Goal: Task Accomplishment & Management: Manage account settings

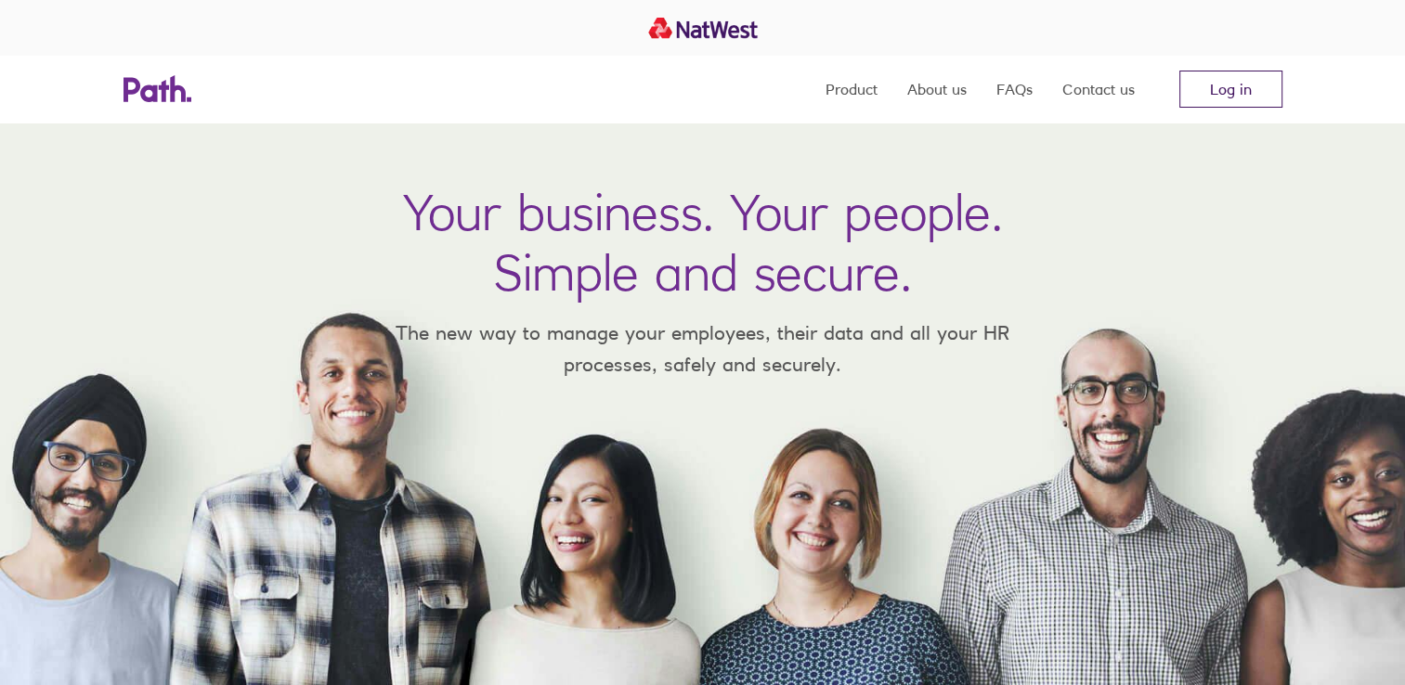
click at [1248, 95] on link "Log in" at bounding box center [1230, 89] width 103 height 37
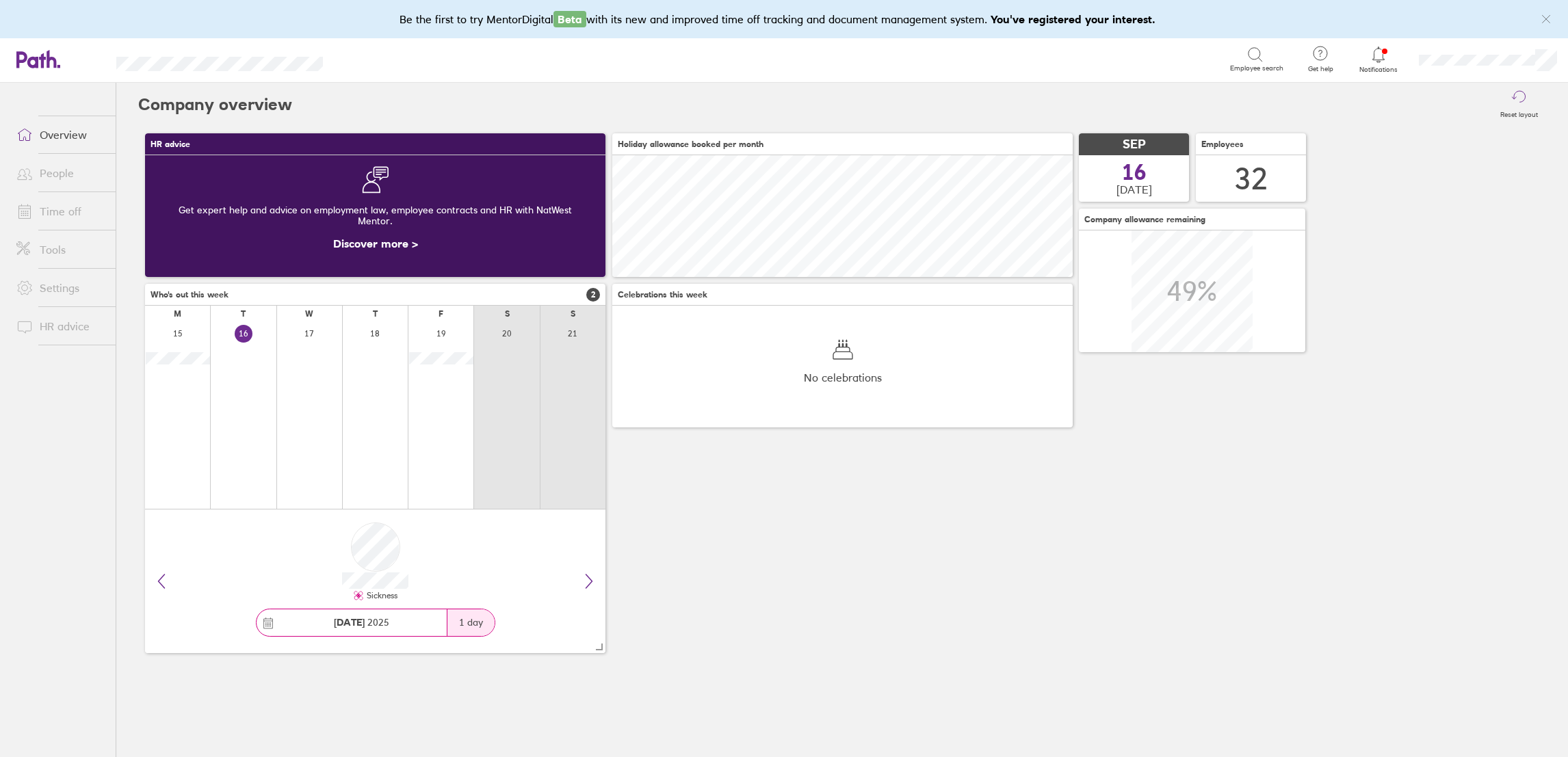
scroll to position [122, 461]
